Goal: Find specific page/section: Locate a particular part of the current website

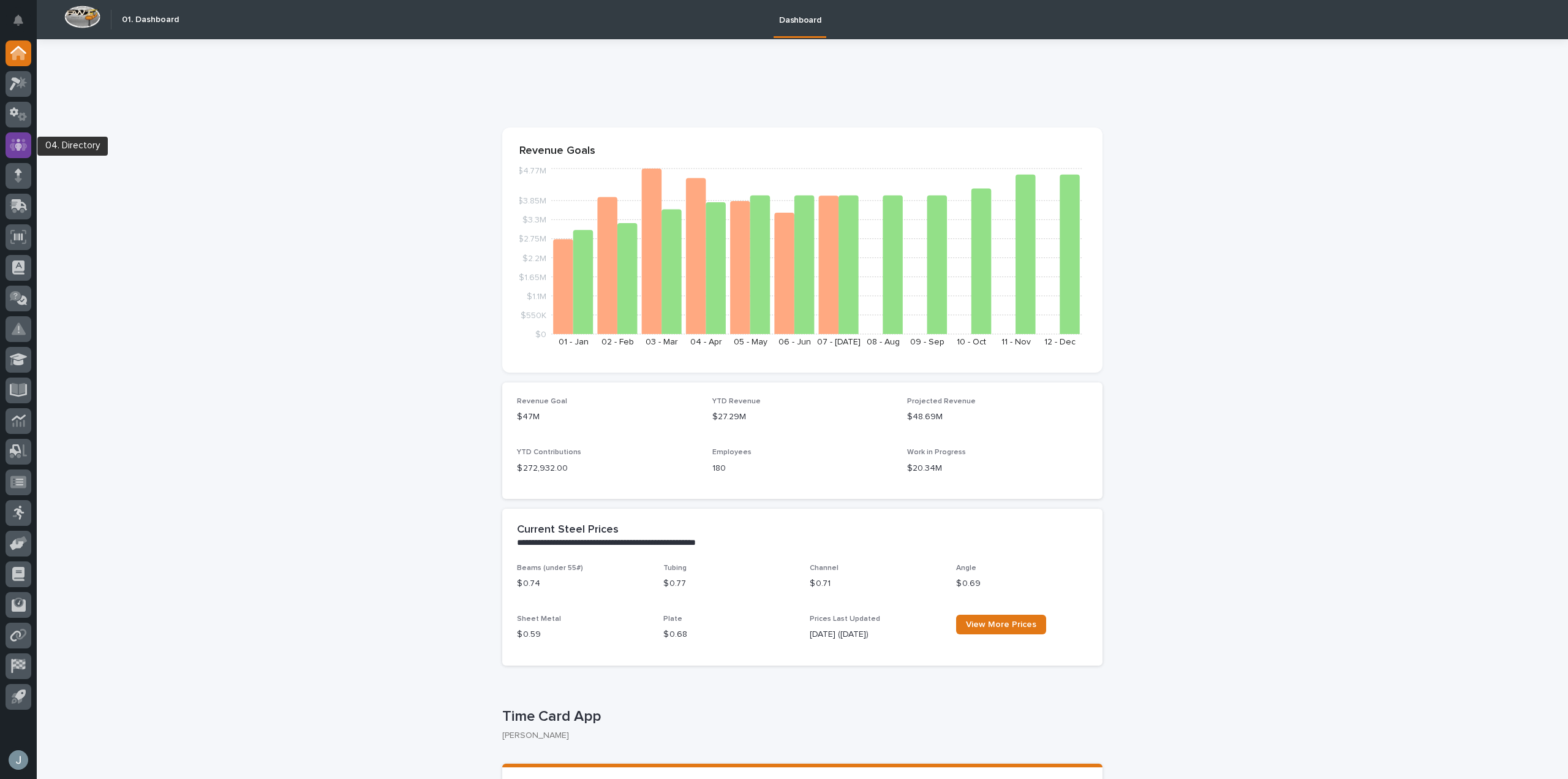
drag, startPoint x: 0, startPoint y: 0, endPoint x: 27, endPoint y: 140, distance: 142.6
click at [27, 140] on icon at bounding box center [18, 145] width 18 height 14
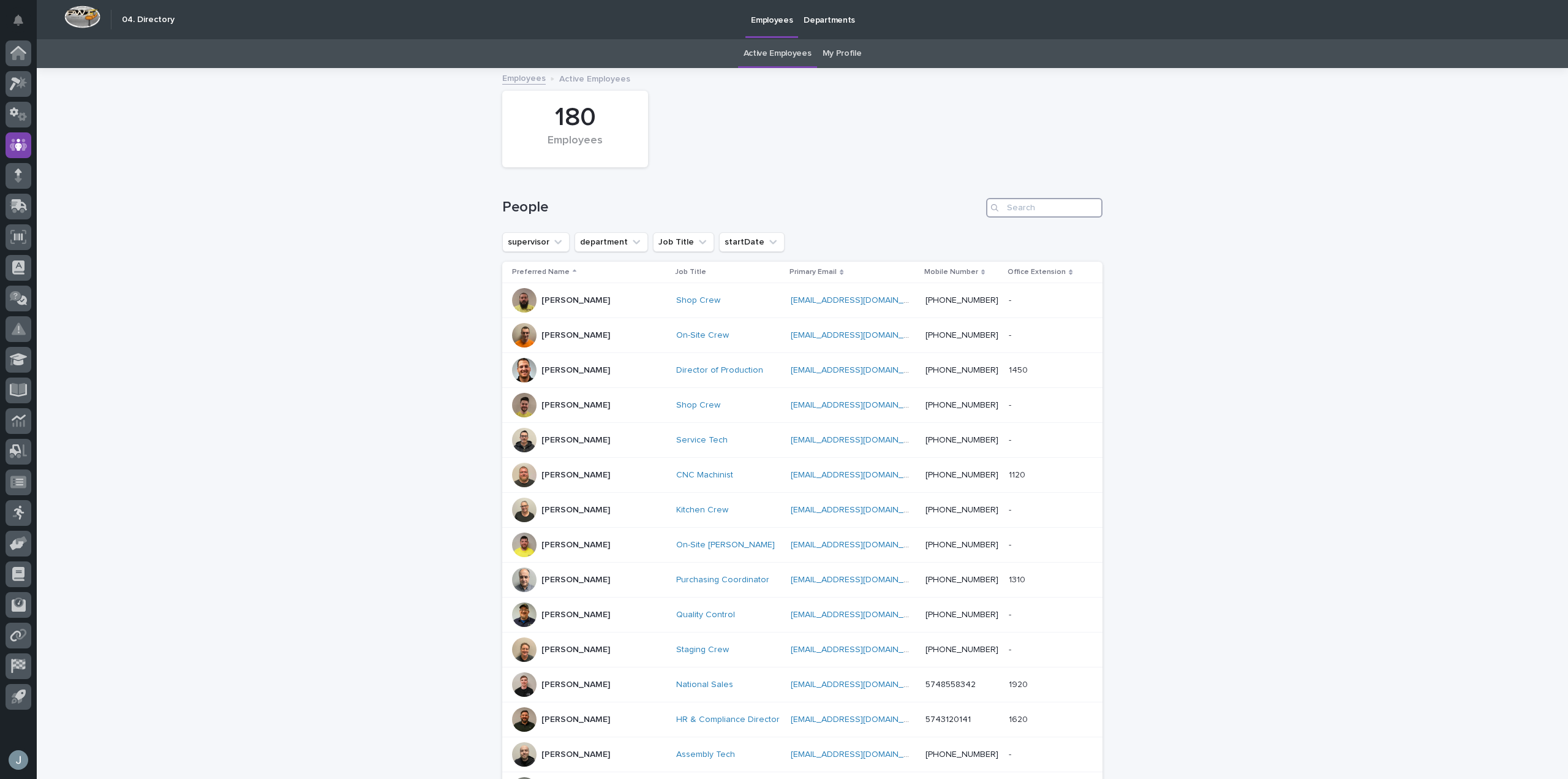
click at [1060, 206] on input "Search" at bounding box center [1045, 207] width 117 height 20
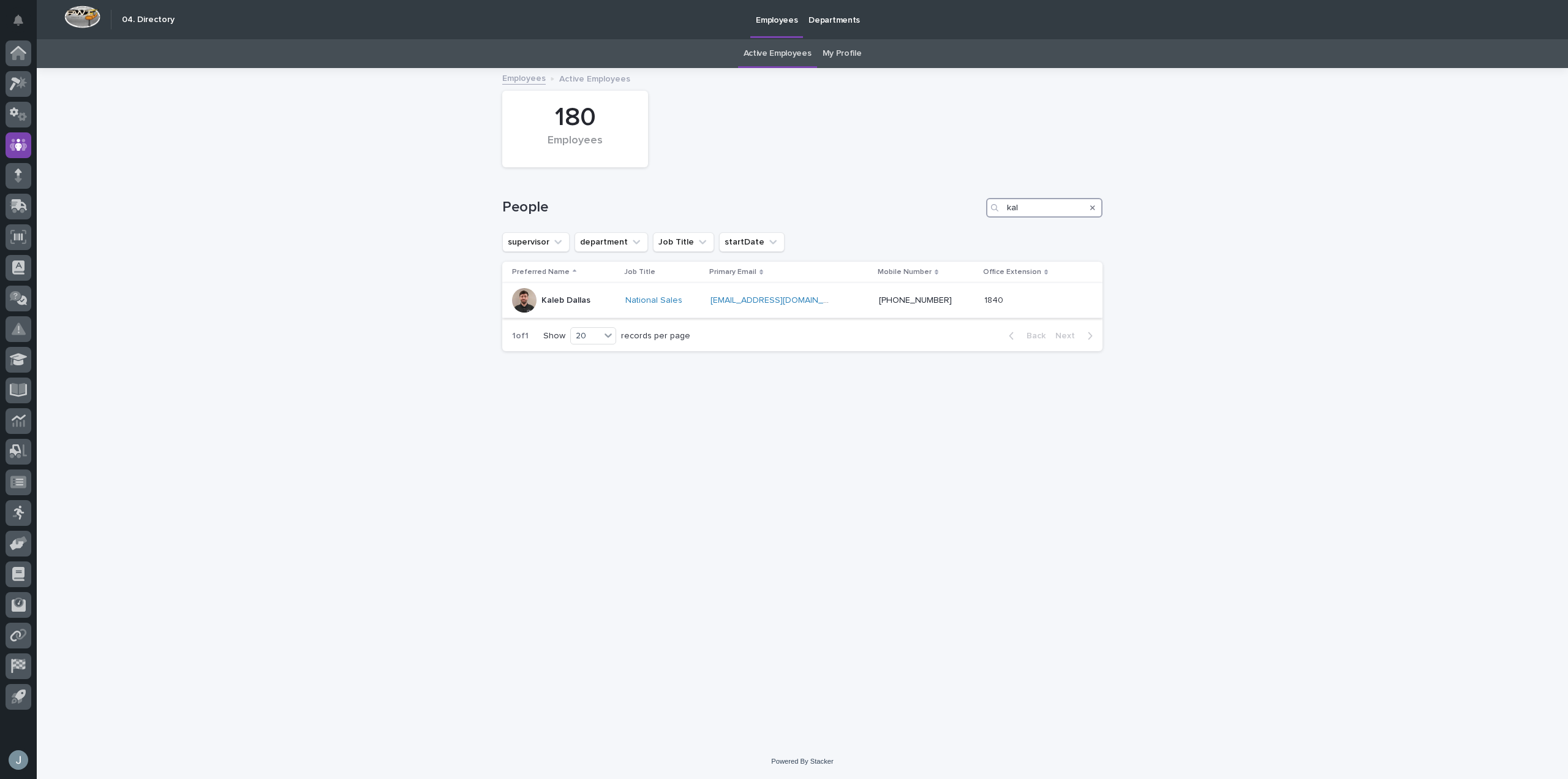
type input "kal"
click at [592, 302] on div "Kaleb Dallas" at bounding box center [563, 300] width 104 height 25
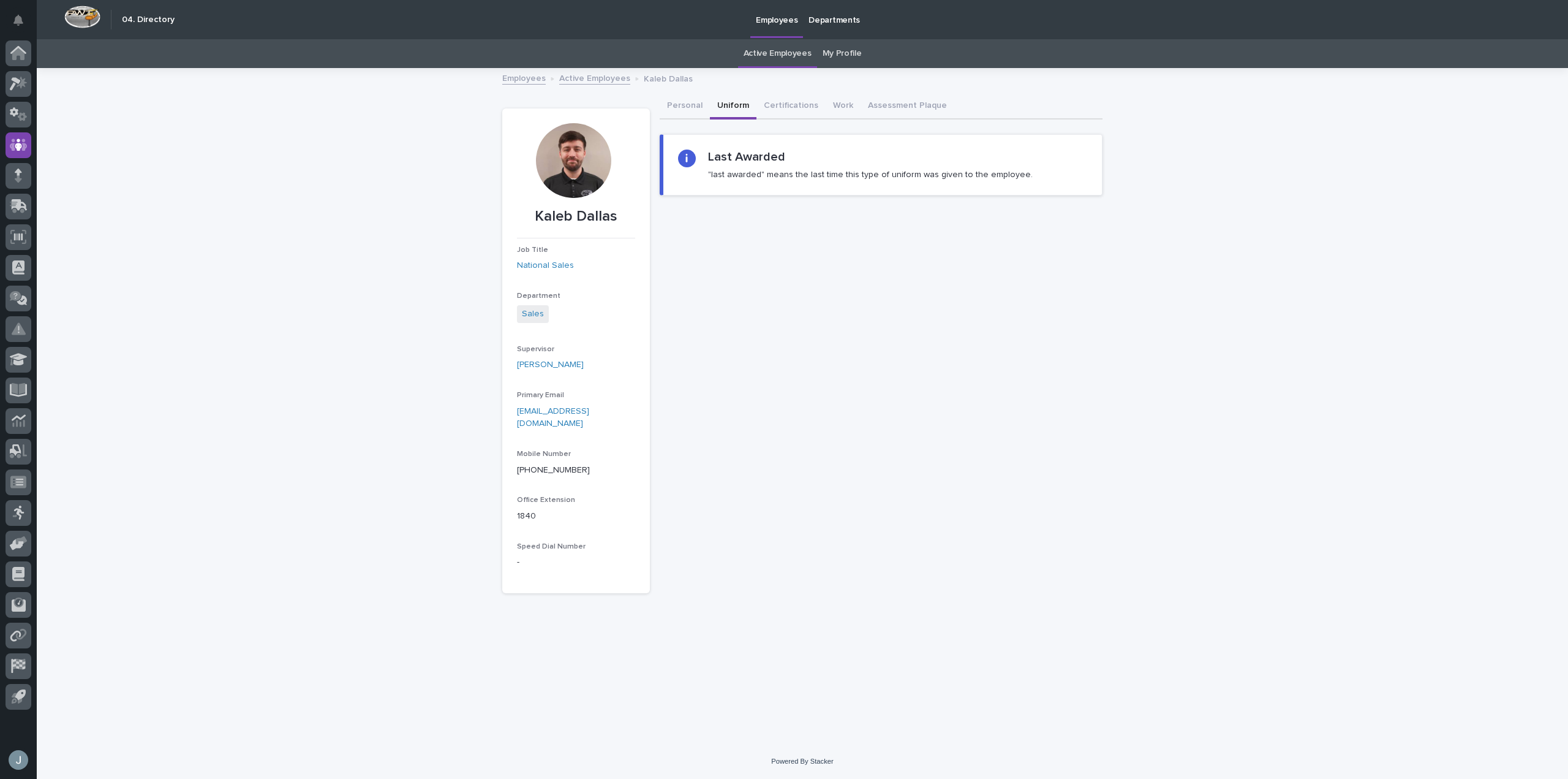
click at [726, 98] on button "Uniform" at bounding box center [733, 107] width 46 height 26
click at [816, 95] on button "Certifications" at bounding box center [791, 107] width 70 height 26
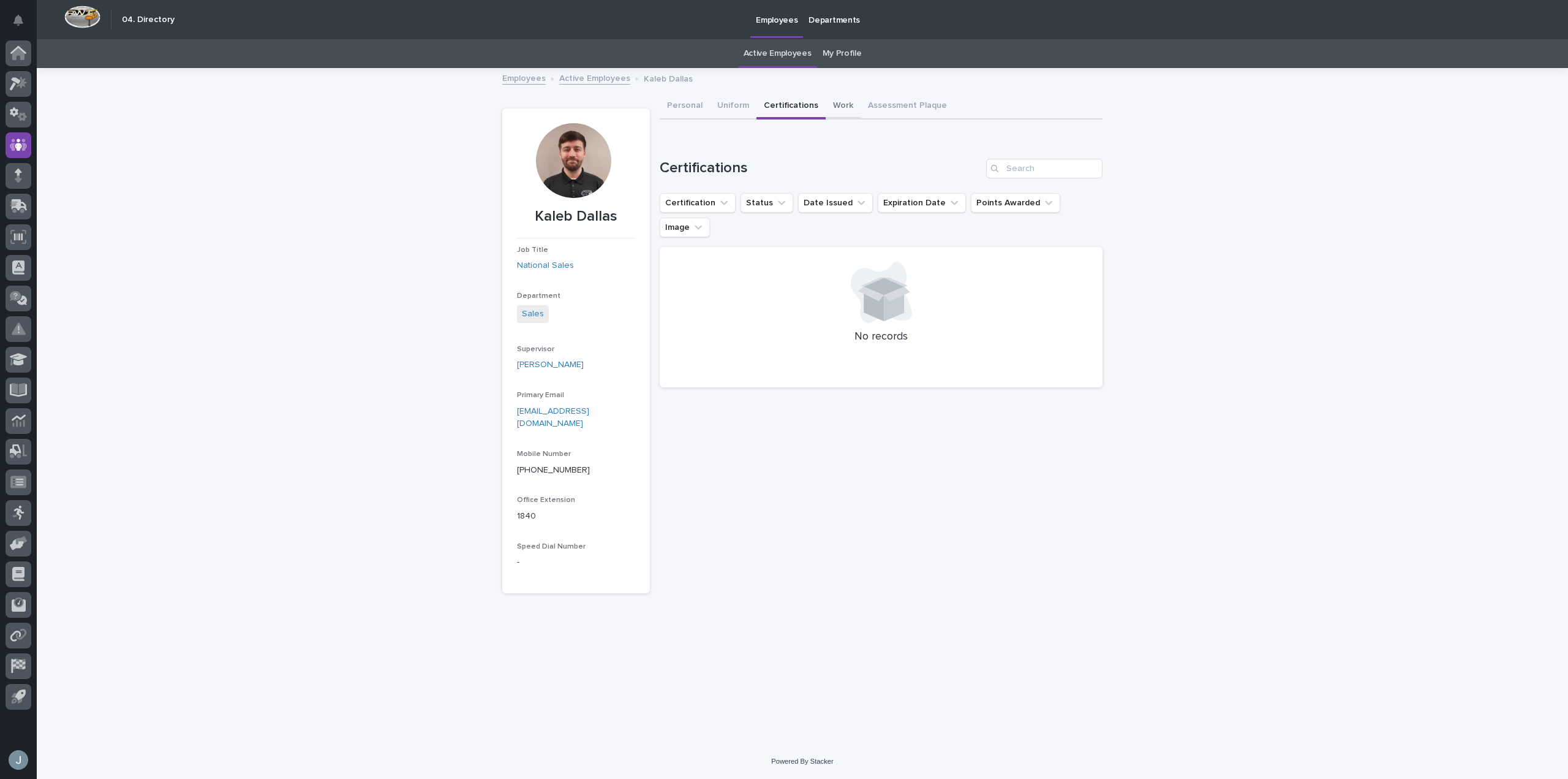
click at [830, 107] on button "Work" at bounding box center [843, 107] width 35 height 26
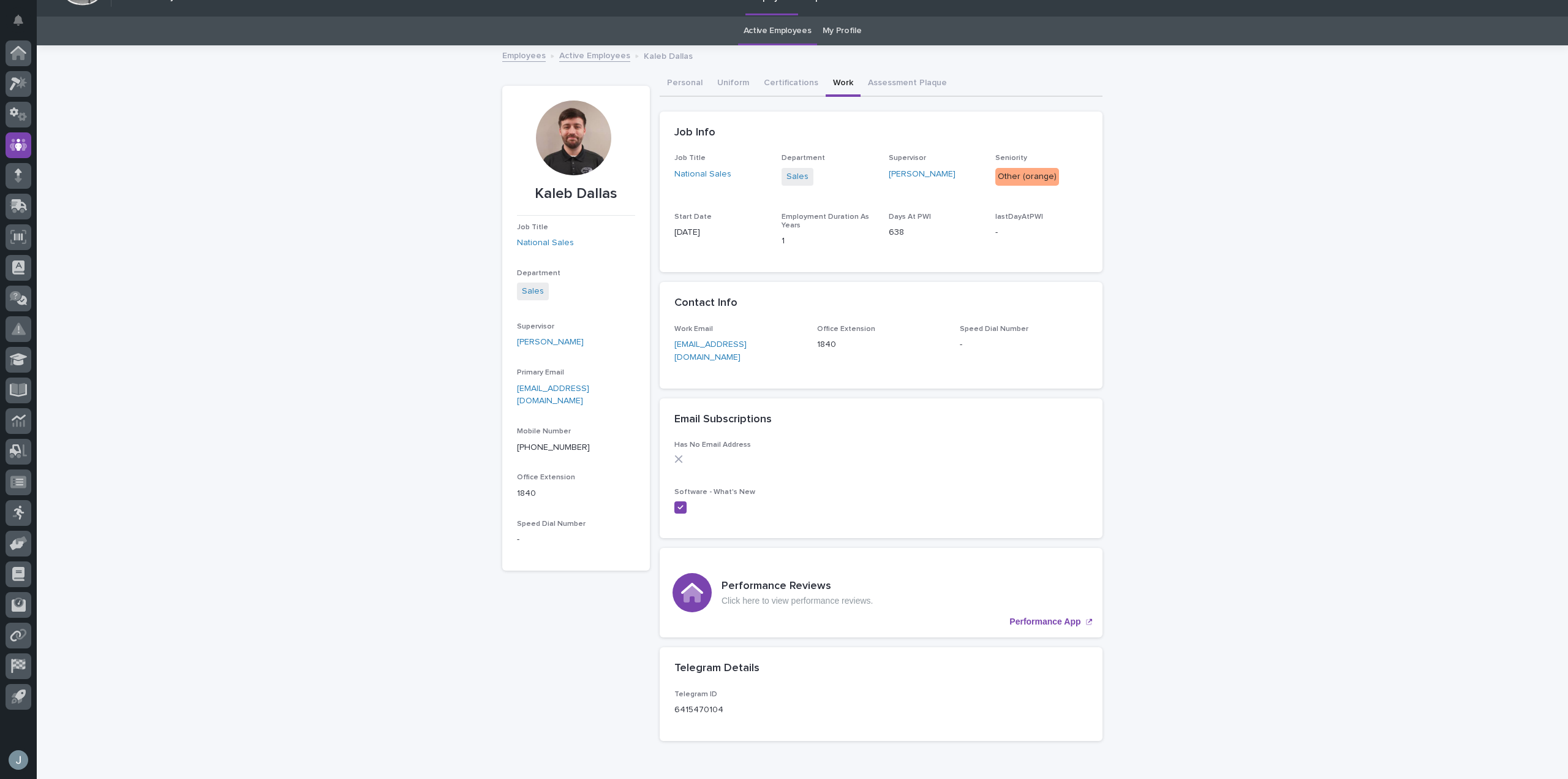
scroll to position [17, 0]
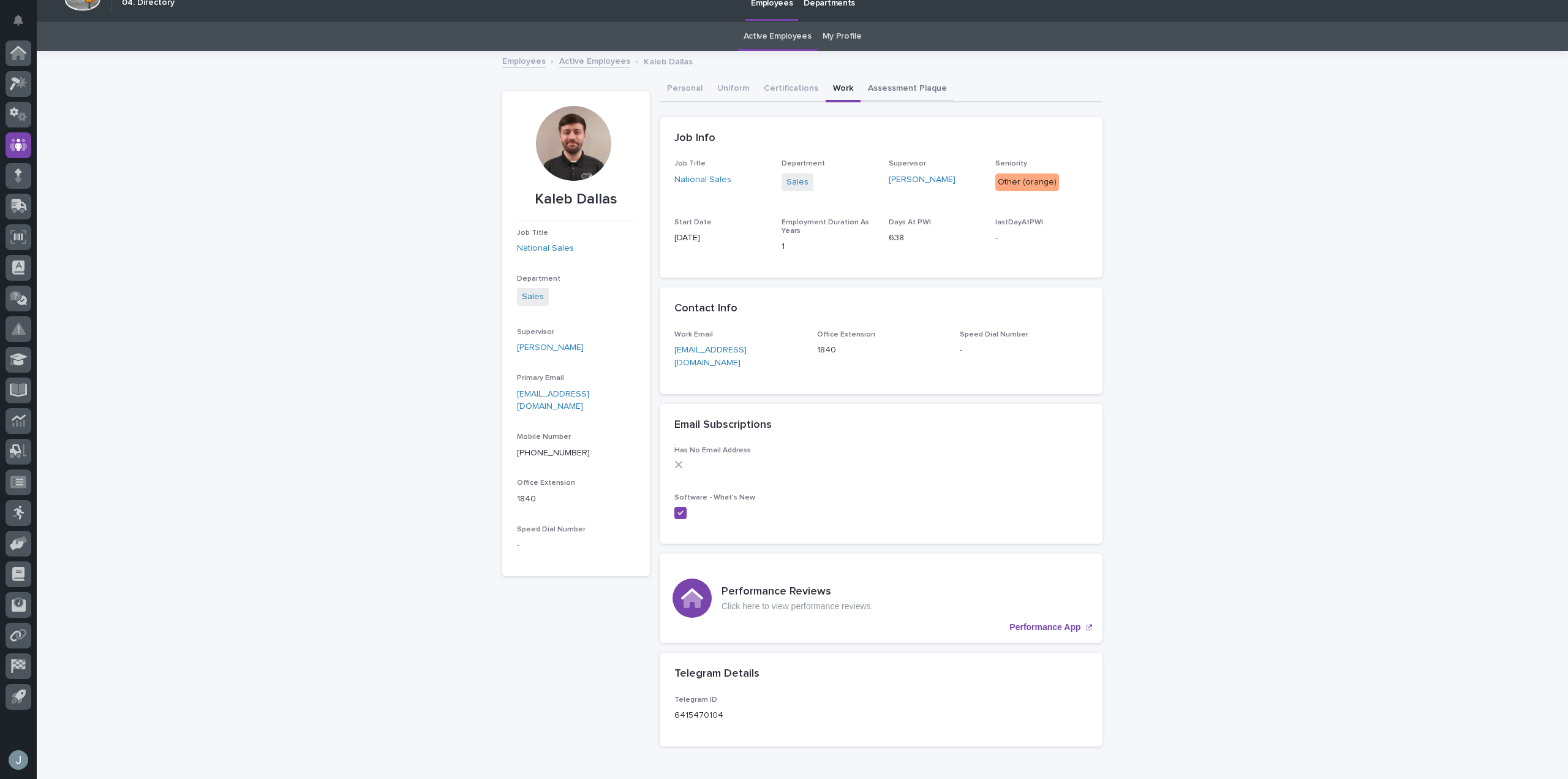
click at [925, 84] on div "Kaleb Dallas Kaleb Dallas Job Title National Sales Department Sales Supervisor …" at bounding box center [802, 405] width 600 height 704
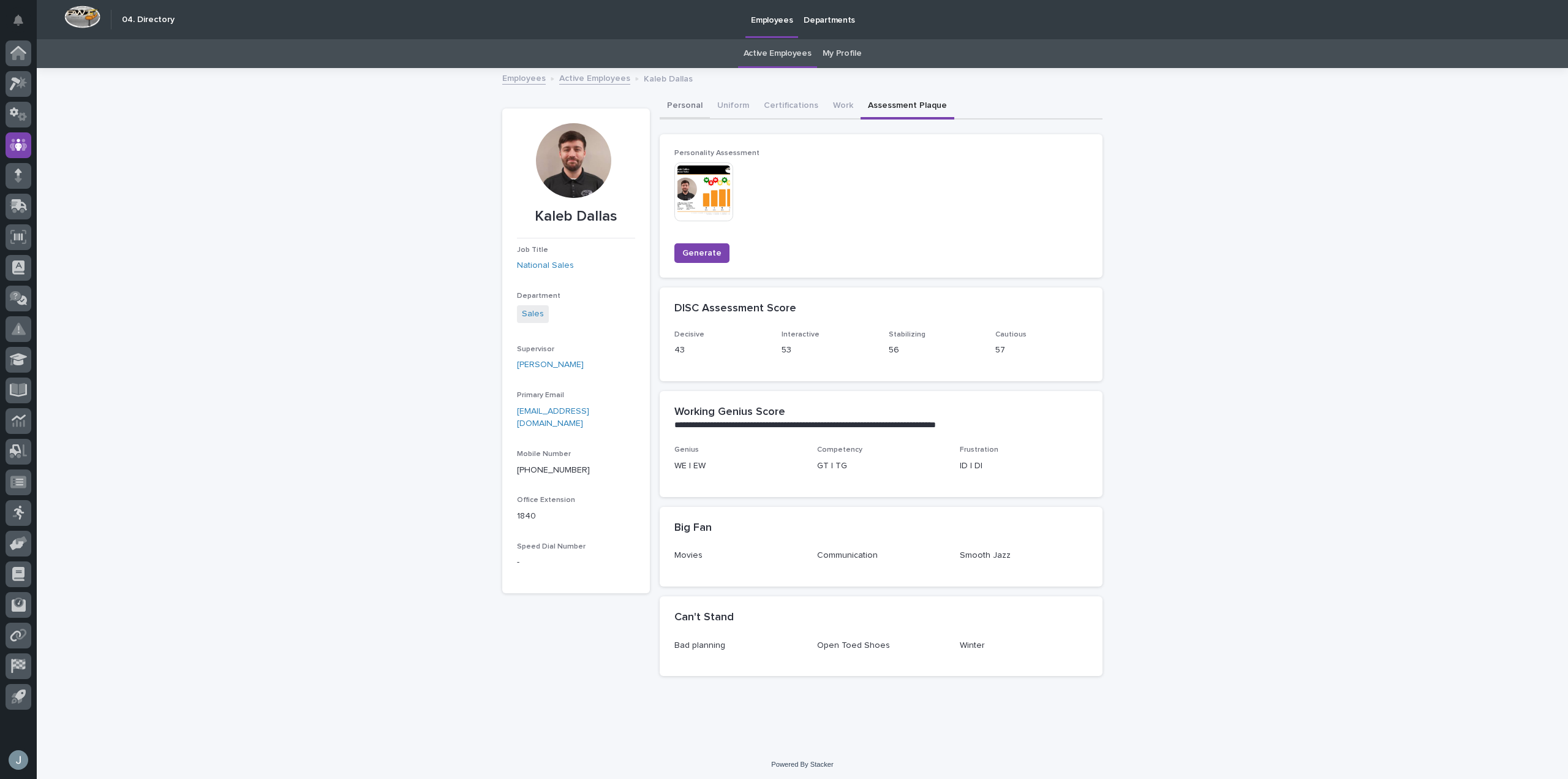
click at [680, 105] on button "Personal" at bounding box center [684, 107] width 50 height 26
